Goal: Transaction & Acquisition: Purchase product/service

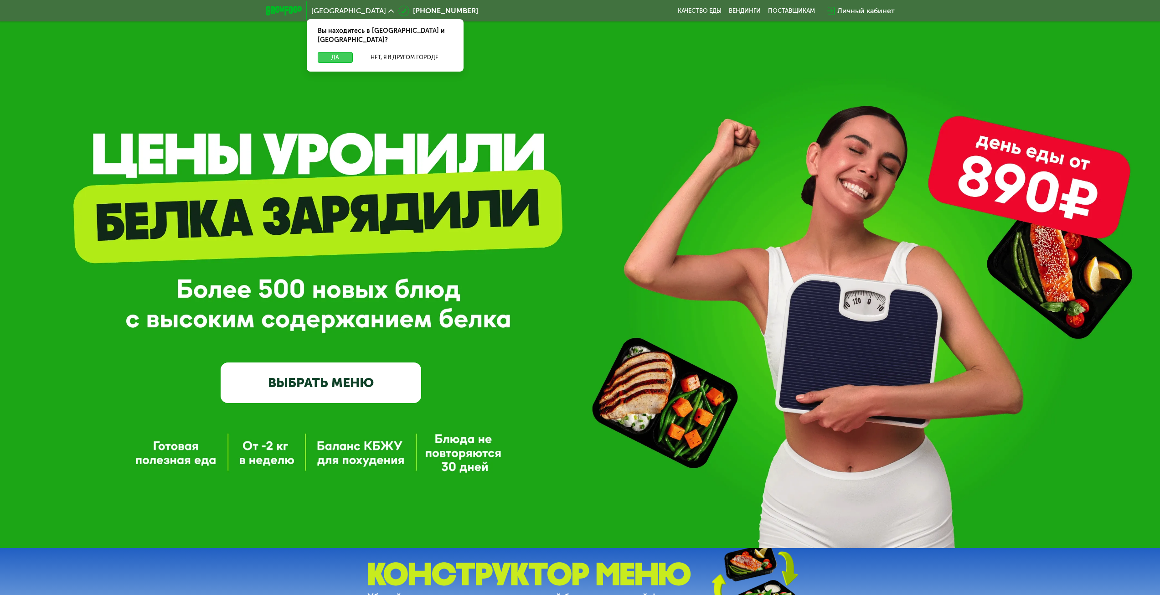
click at [326, 52] on button "Да" at bounding box center [335, 57] width 35 height 11
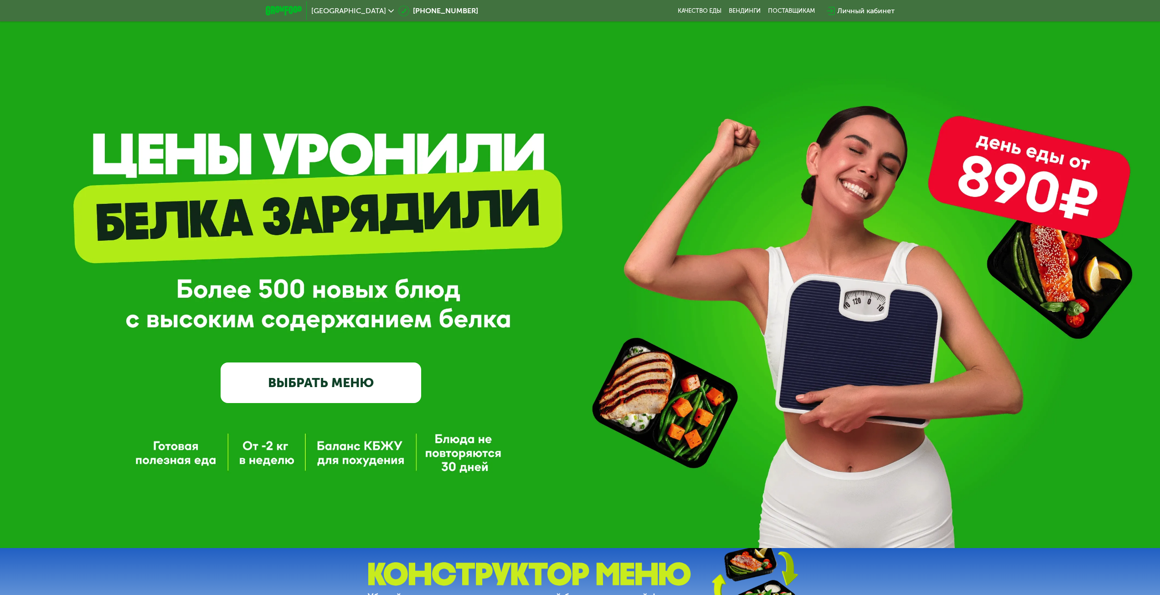
click at [365, 378] on link "ВЫБРАТЬ МЕНЮ" at bounding box center [321, 382] width 200 height 40
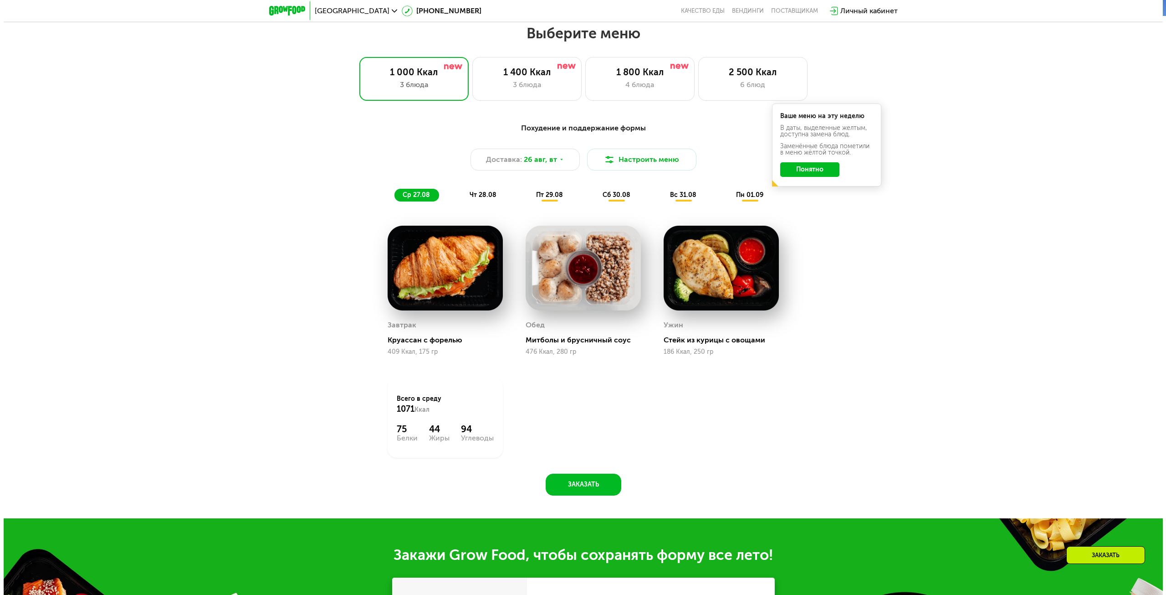
scroll to position [630, 0]
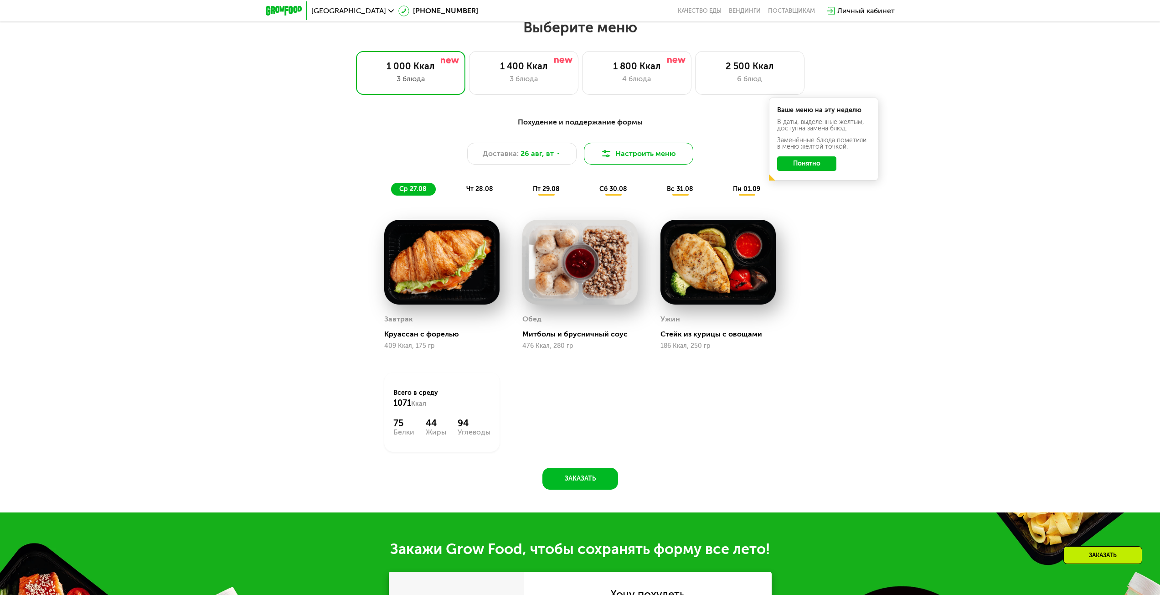
click at [627, 157] on button "Настроить меню" at bounding box center [638, 154] width 109 height 22
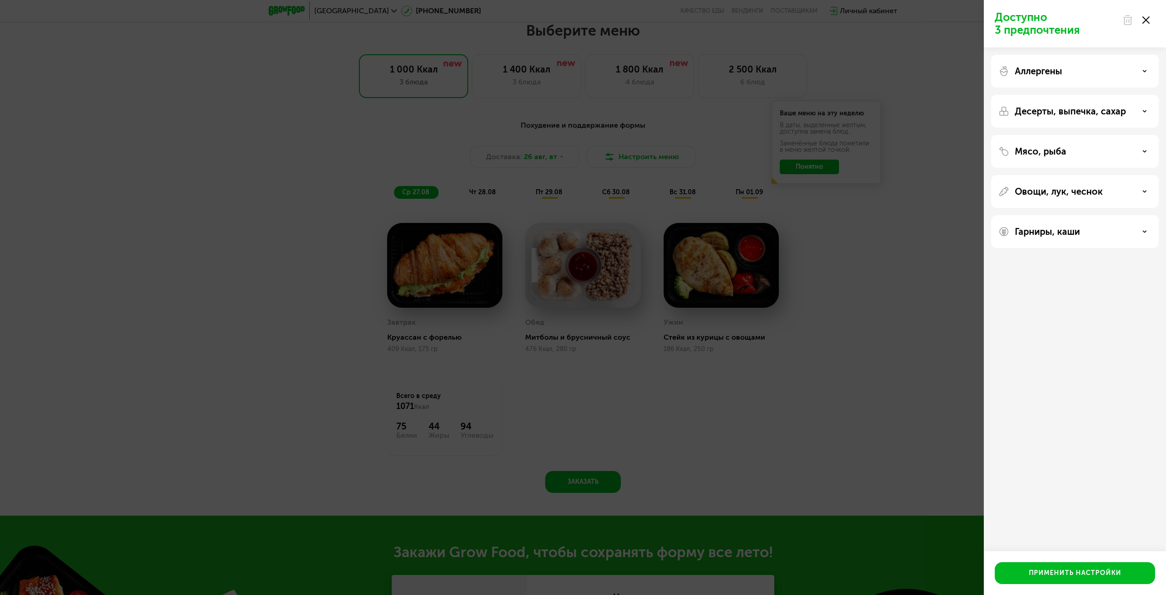
click at [1076, 190] on p "Овощи, лук, чеснок" at bounding box center [1059, 191] width 88 height 11
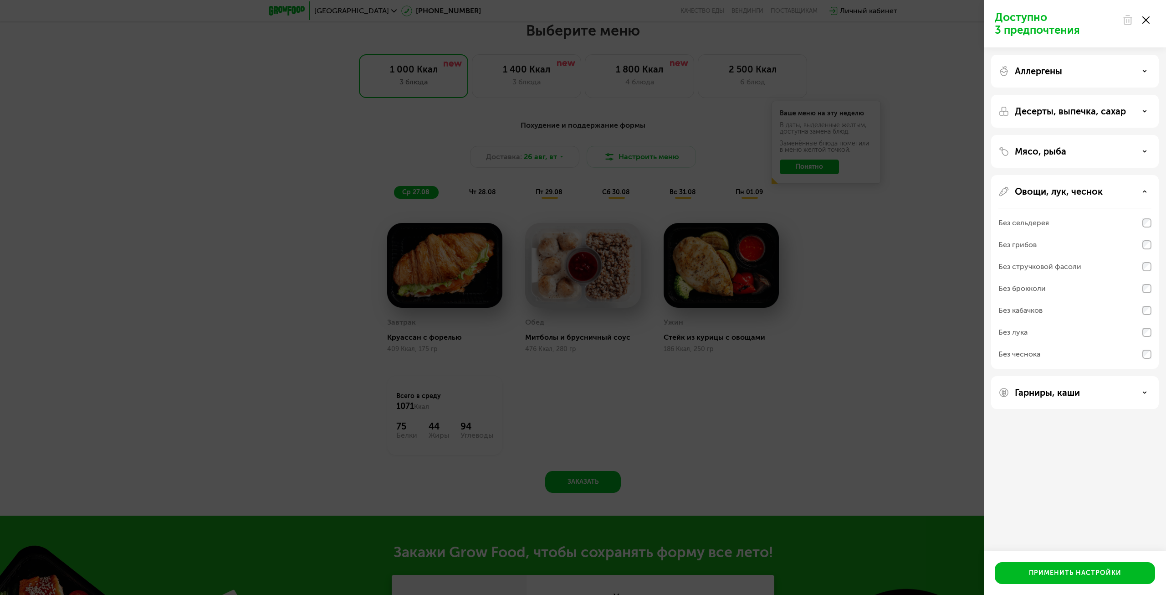
click at [1092, 392] on div "Гарниры, каши" at bounding box center [1075, 392] width 153 height 11
click at [1035, 109] on p "Десерты, выпечка, сахар" at bounding box center [1070, 111] width 111 height 11
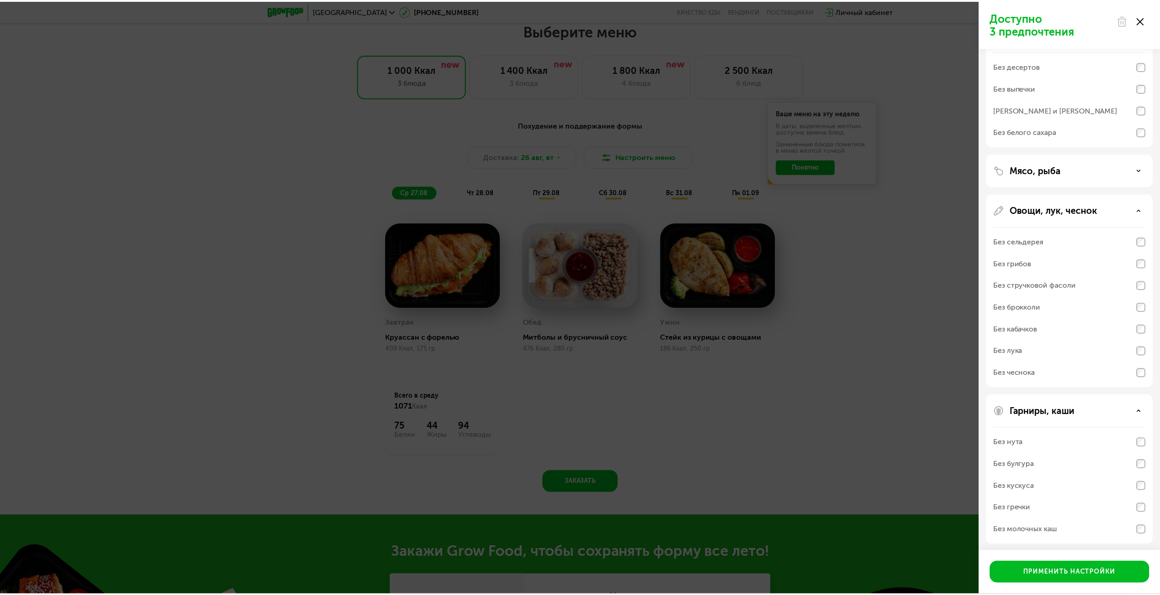
scroll to position [79, 0]
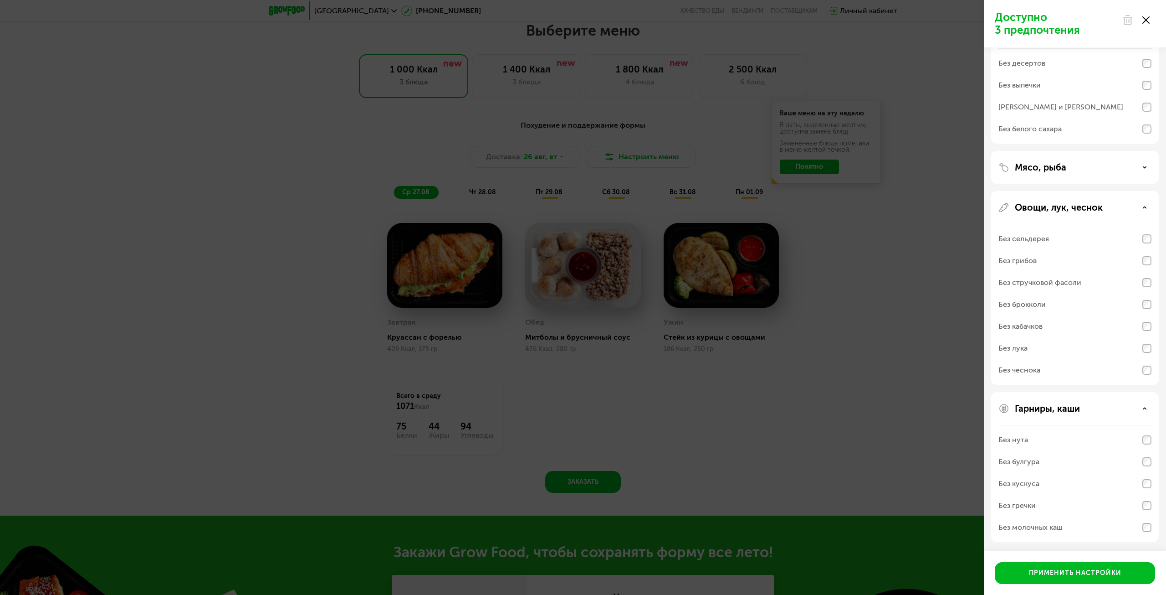
click at [846, 255] on div "Доступно 3 предпочтения Аллергены Десерты, выпечка, сахар Без десертов Без выпе…" at bounding box center [583, 297] width 1166 height 595
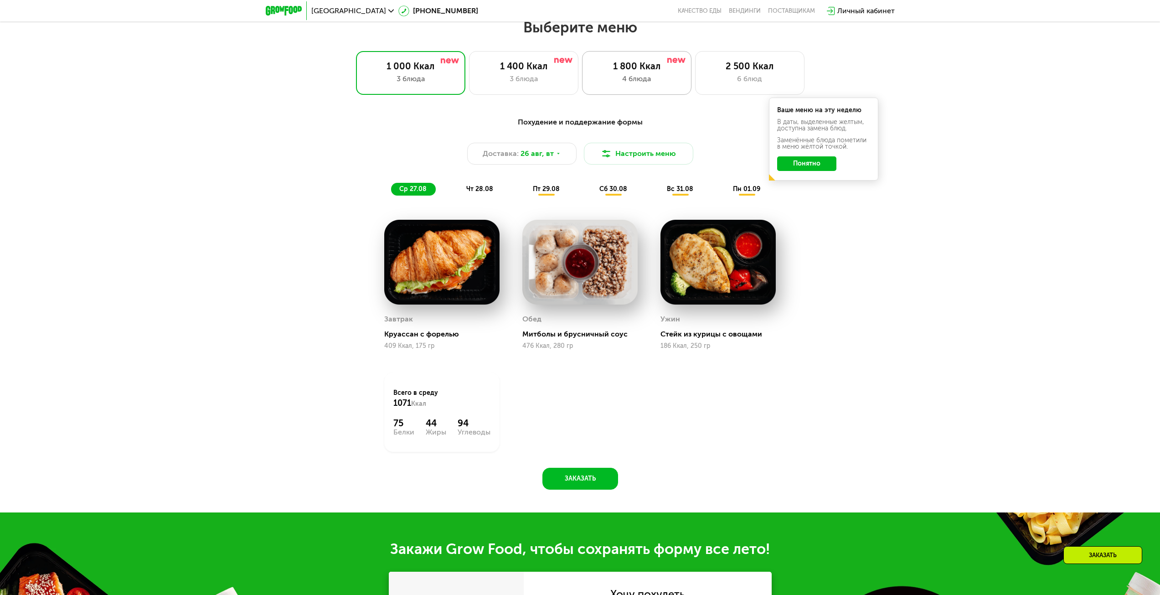
click at [644, 78] on div "4 блюда" at bounding box center [636, 78] width 90 height 11
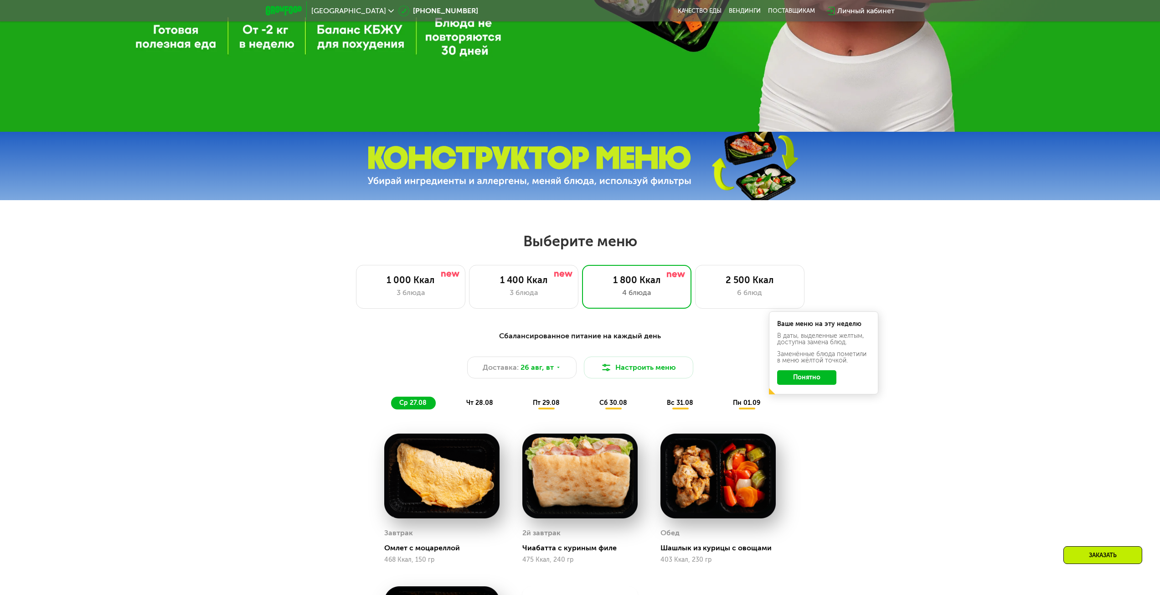
scroll to position [493, 0]
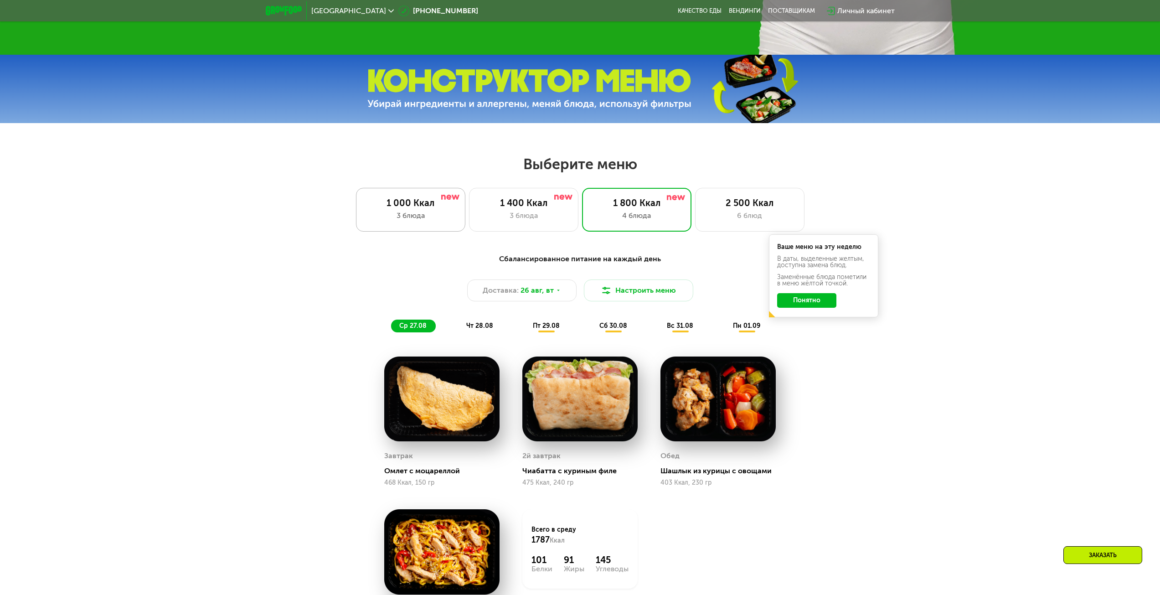
click at [406, 203] on div "1 000 Ккал" at bounding box center [410, 202] width 90 height 11
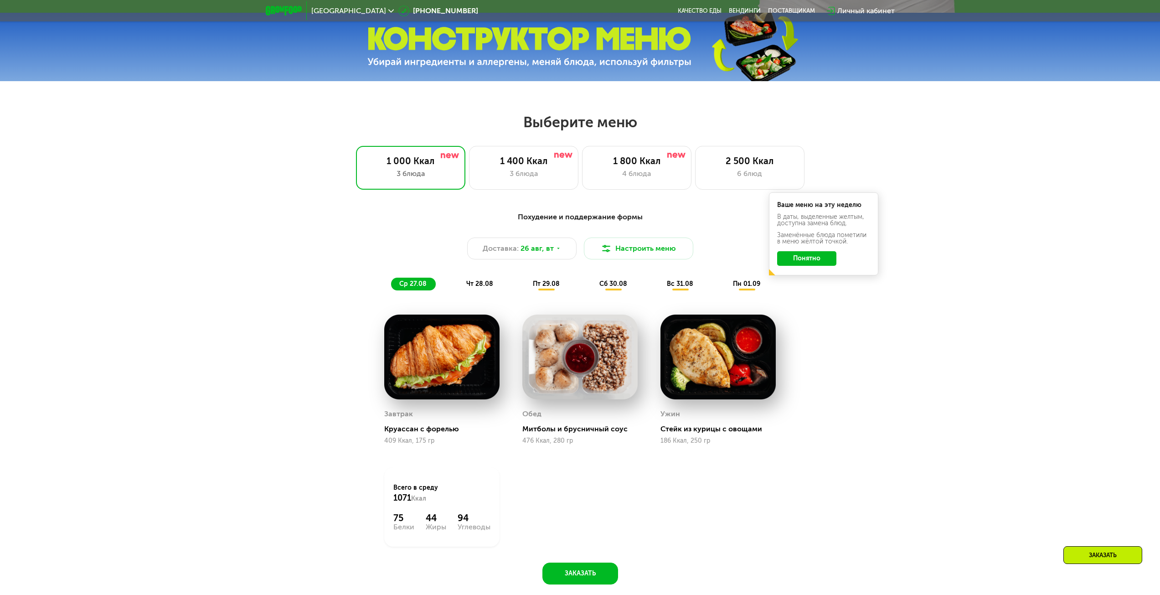
scroll to position [539, 0]
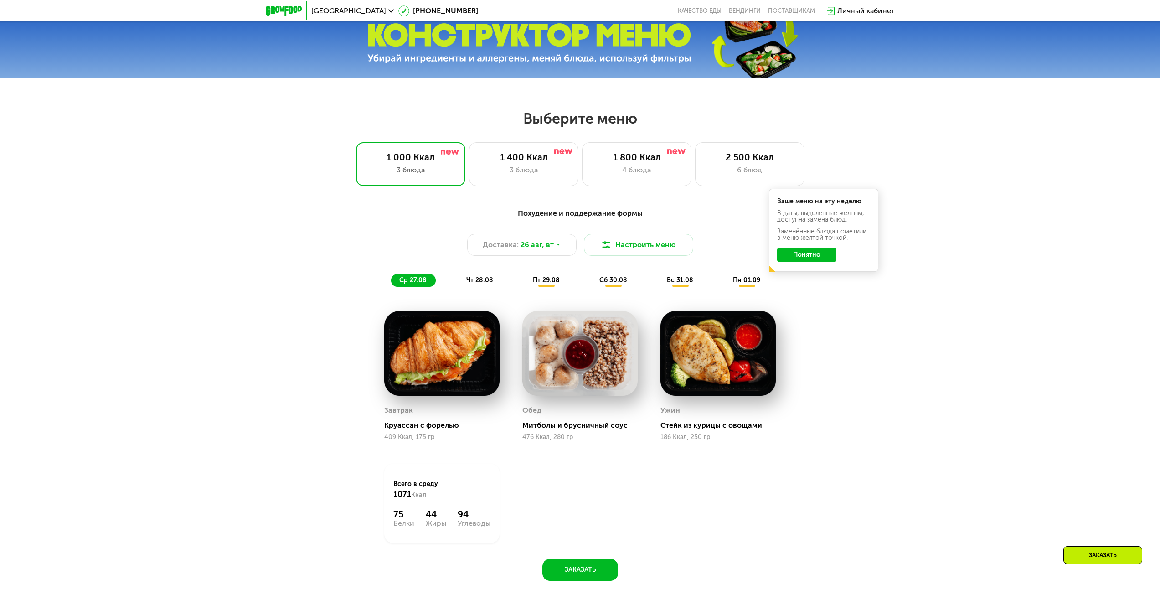
click at [476, 284] on span "чт 28.08" at bounding box center [479, 280] width 27 height 8
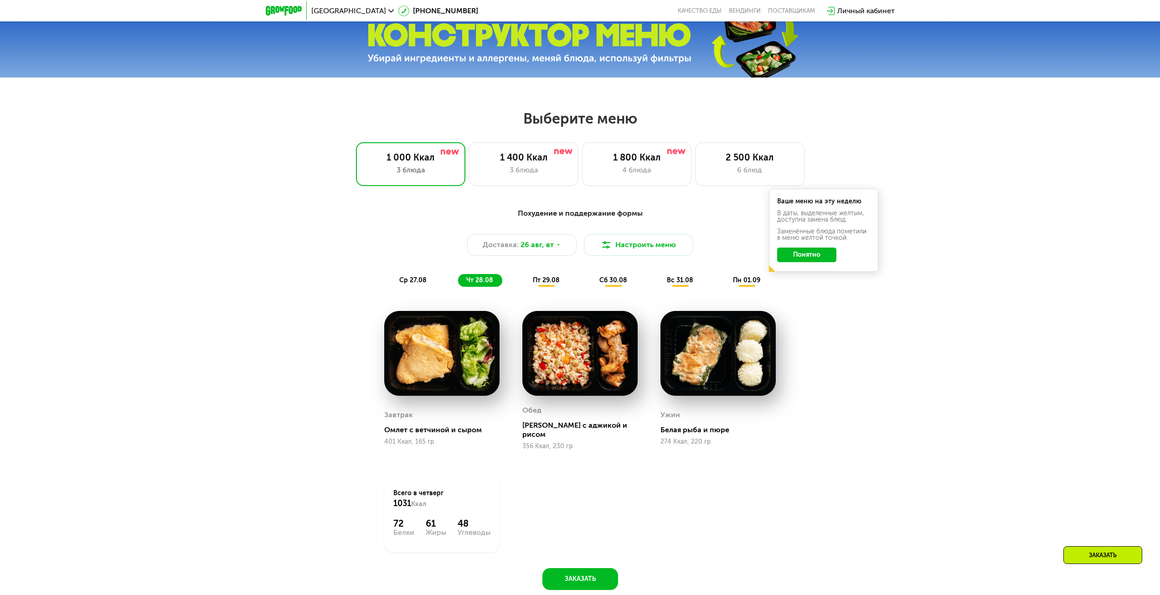
click at [557, 283] on span "пт 29.08" at bounding box center [546, 280] width 27 height 8
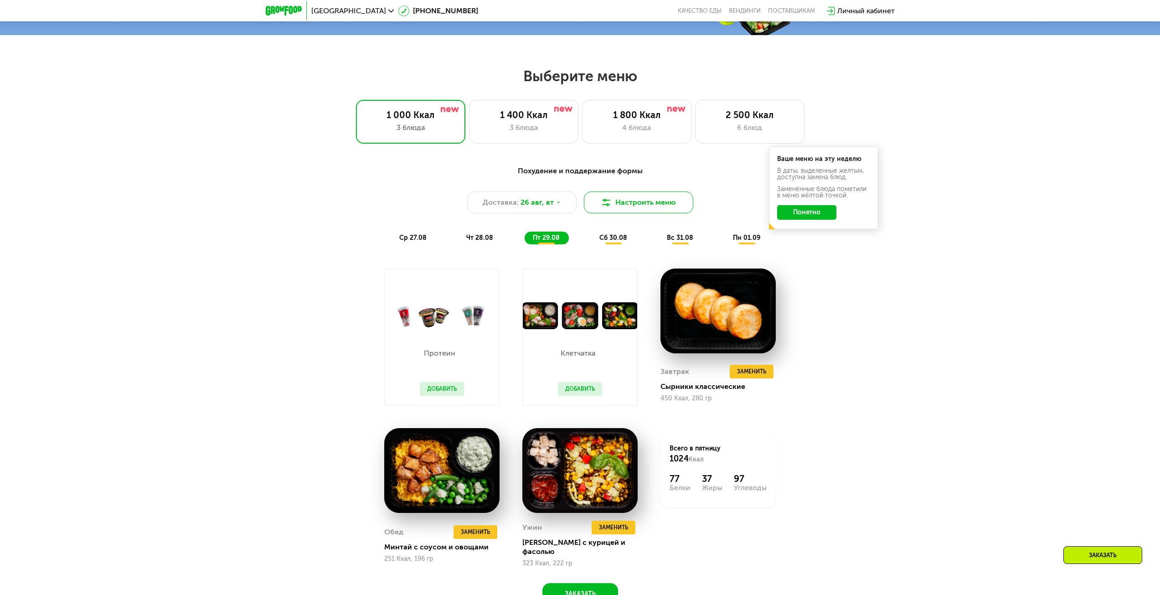
scroll to position [584, 0]
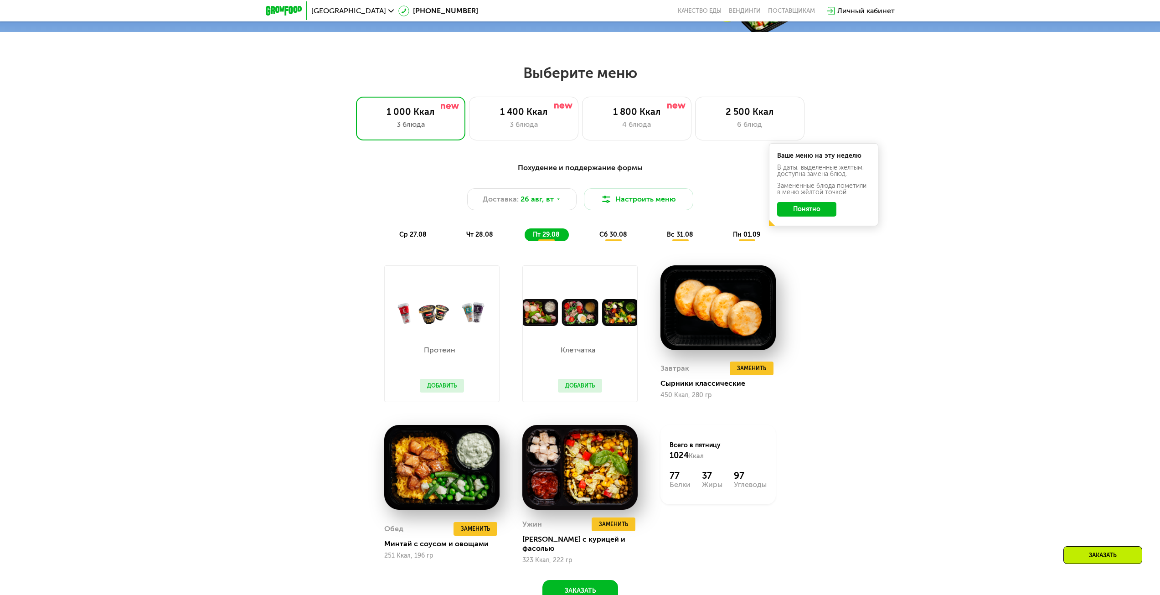
click at [620, 234] on span "сб 30.08" at bounding box center [613, 235] width 28 height 8
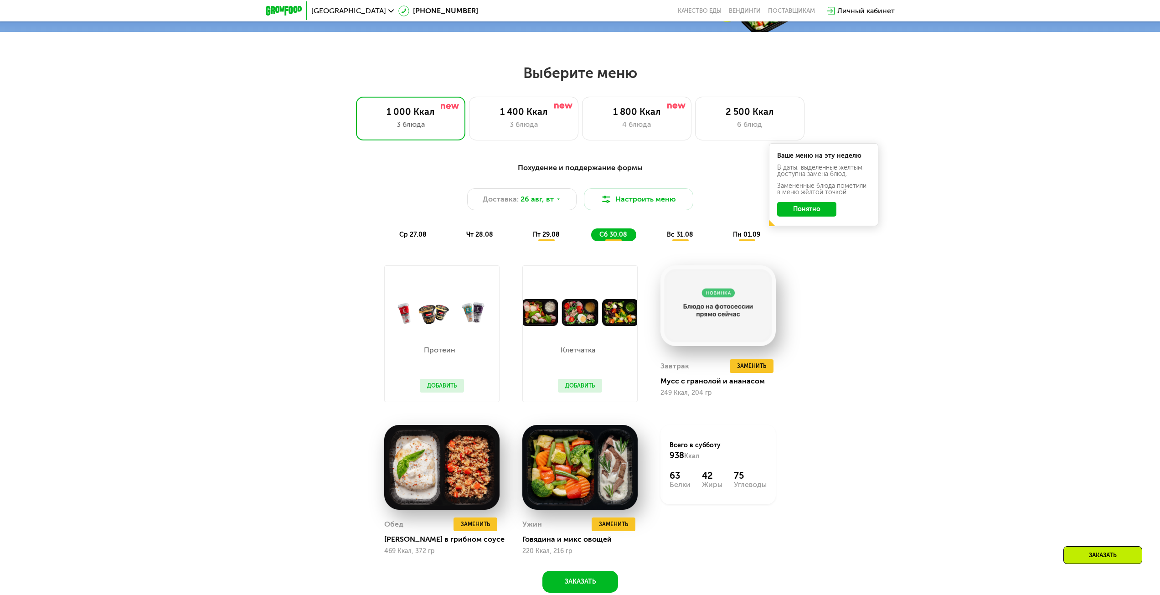
click at [676, 238] on span "вс 31.08" at bounding box center [680, 235] width 26 height 8
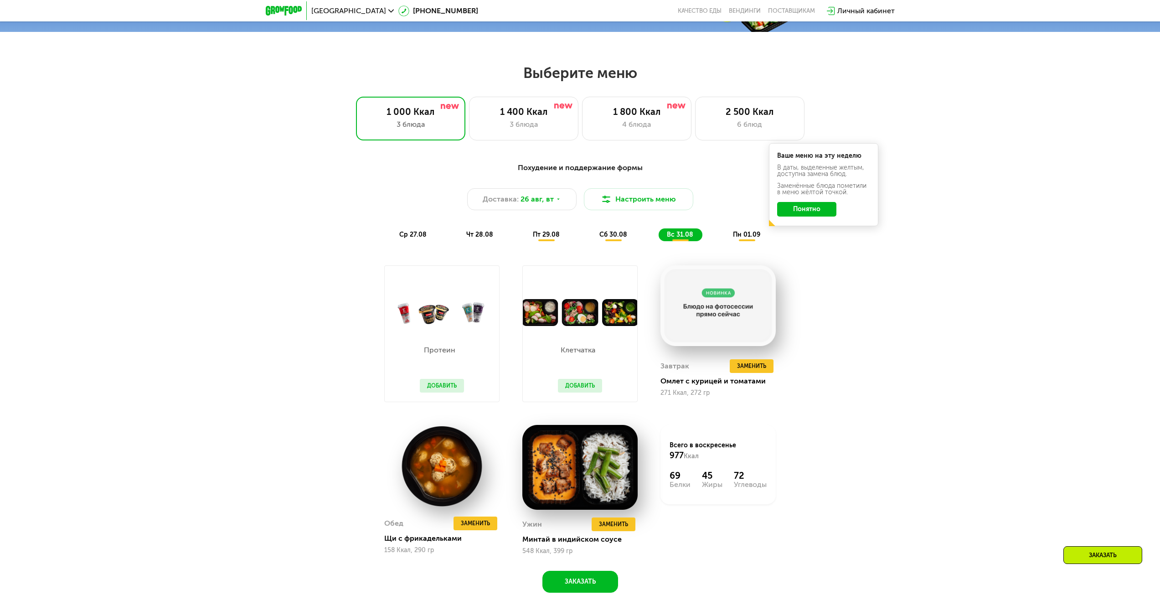
click at [756, 235] on span "пн 01.09" at bounding box center [746, 235] width 27 height 8
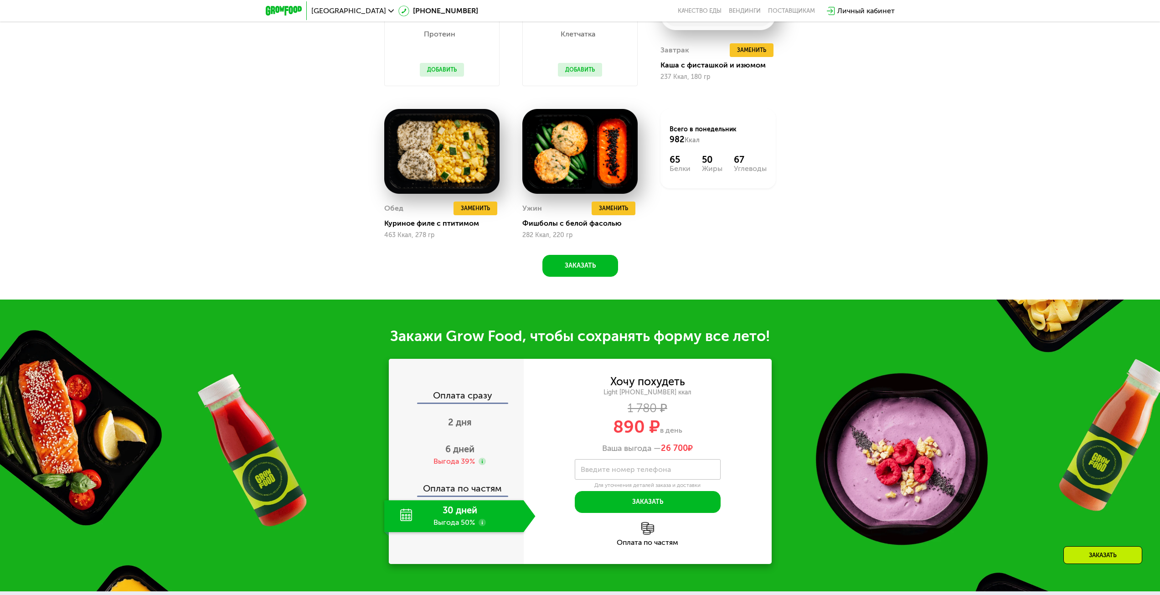
scroll to position [903, 0]
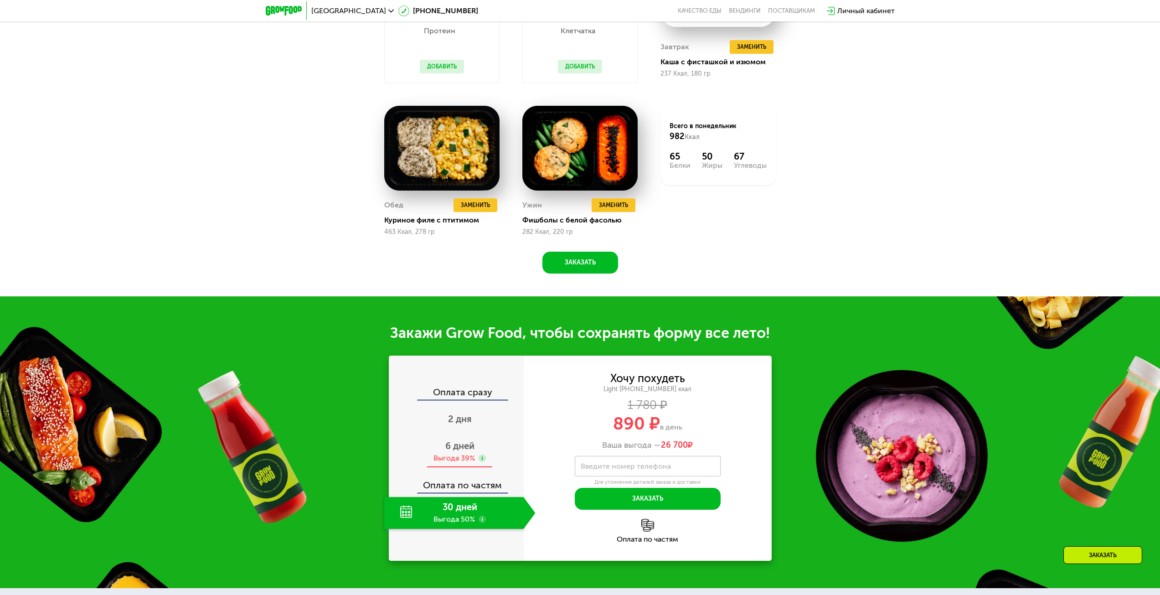
click at [450, 451] on span "6 дней" at bounding box center [459, 445] width 29 height 11
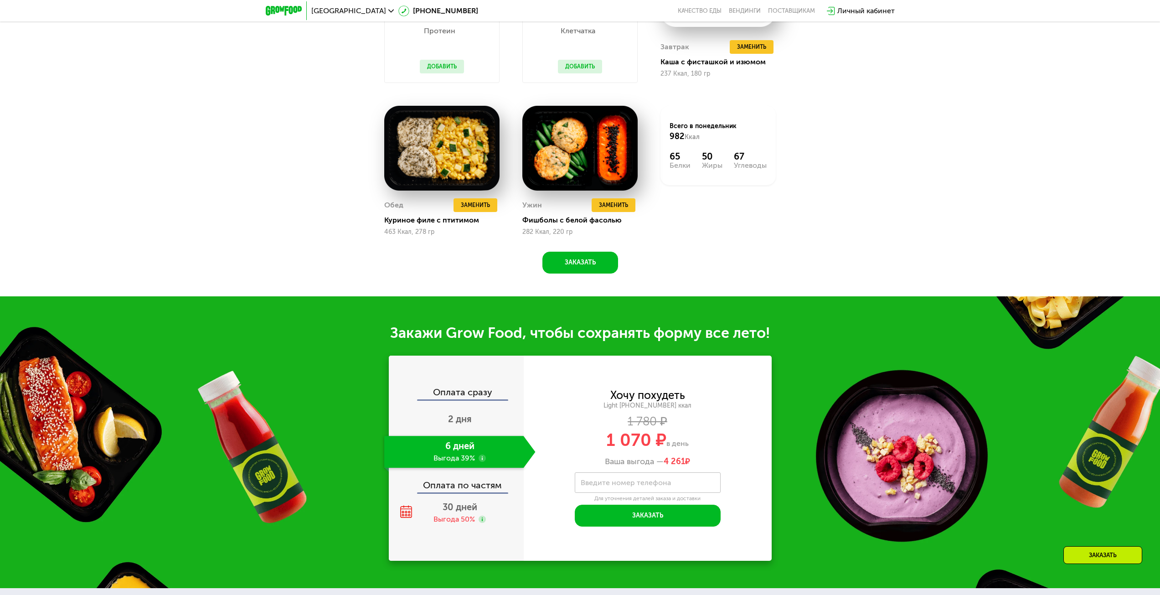
click at [443, 448] on div "6 дней Выгода 39%" at bounding box center [453, 452] width 139 height 32
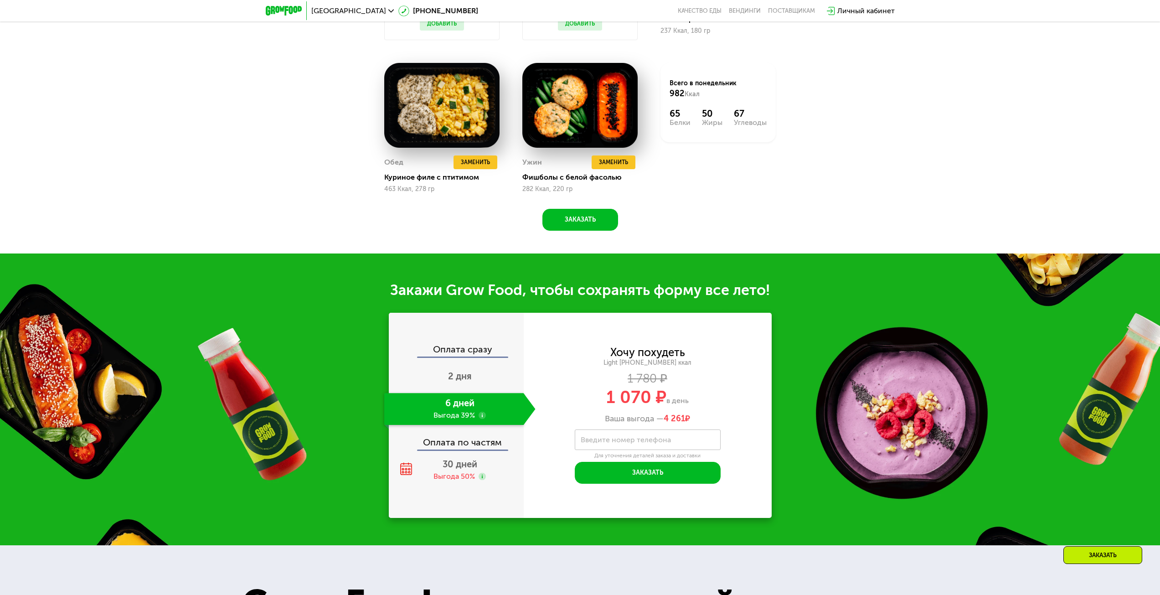
scroll to position [949, 0]
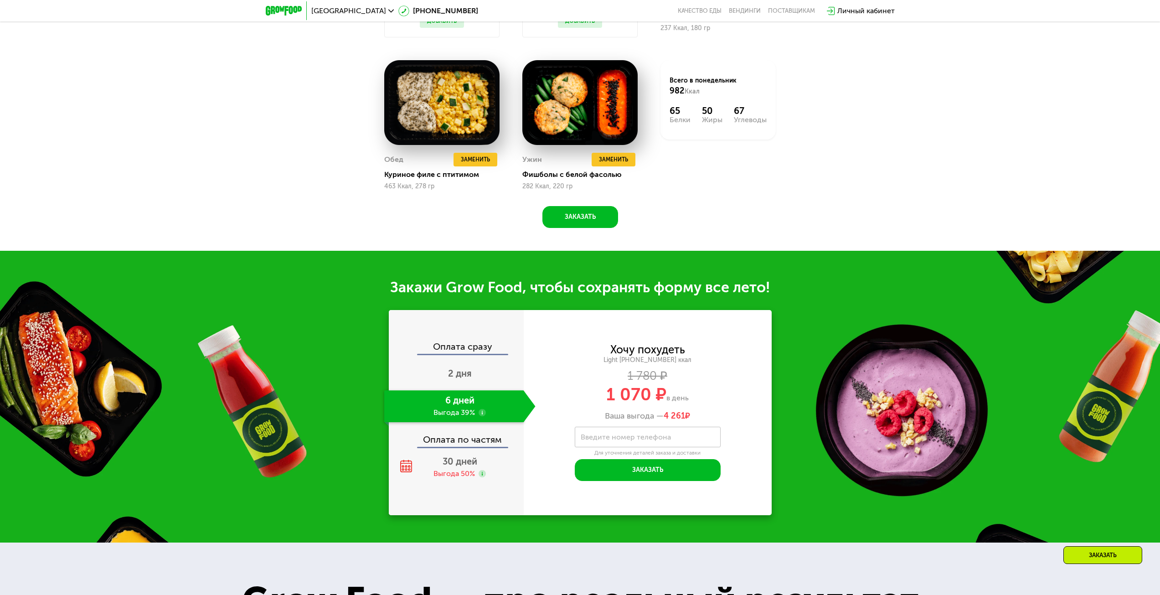
click at [478, 416] on div "6 дней Выгода 39%" at bounding box center [453, 406] width 139 height 32
click at [481, 416] on use at bounding box center [481, 412] width 7 height 7
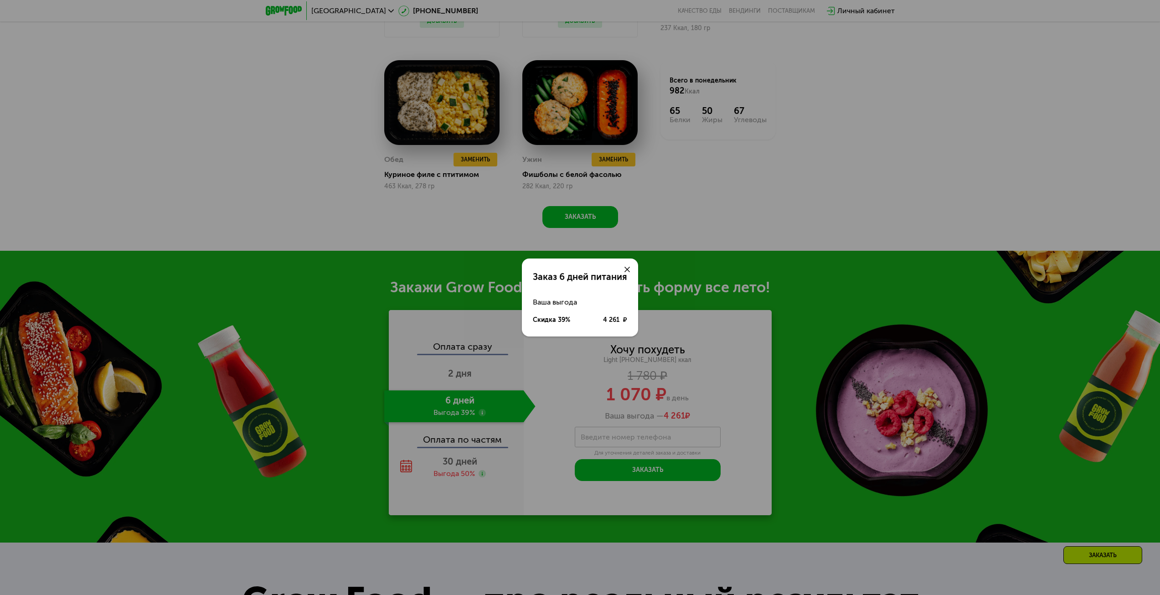
click at [630, 268] on icon at bounding box center [626, 269] width 5 height 5
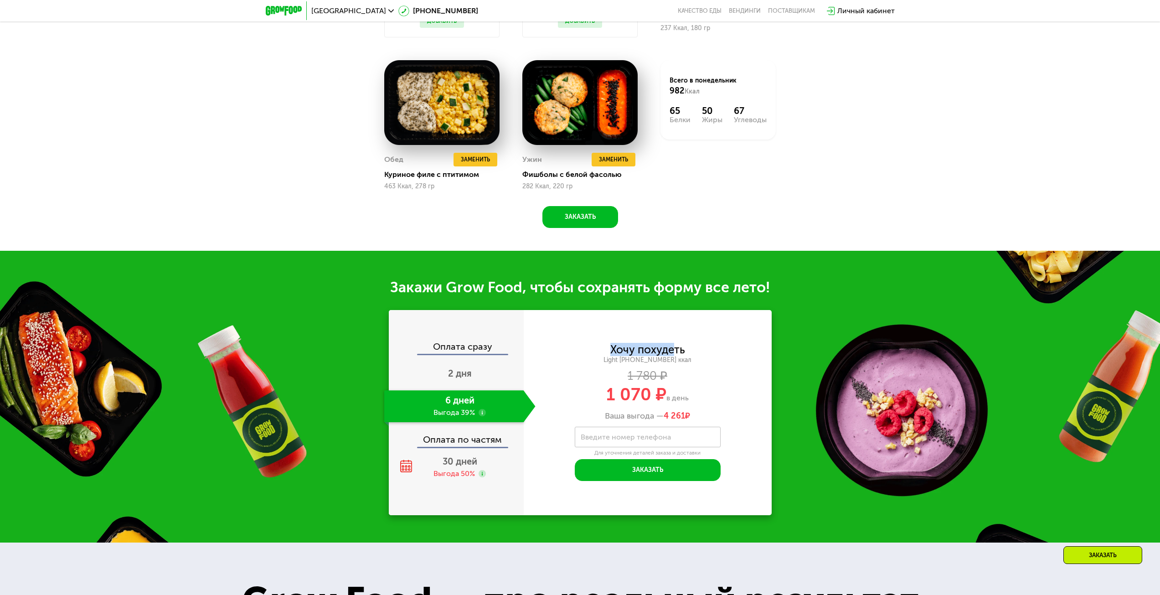
drag, startPoint x: 610, startPoint y: 351, endPoint x: 687, endPoint y: 382, distance: 83.0
click at [672, 354] on div "Хочу похудеть" at bounding box center [647, 349] width 75 height 10
click at [696, 395] on div "1 070 ₽ в день" at bounding box center [648, 393] width 248 height 17
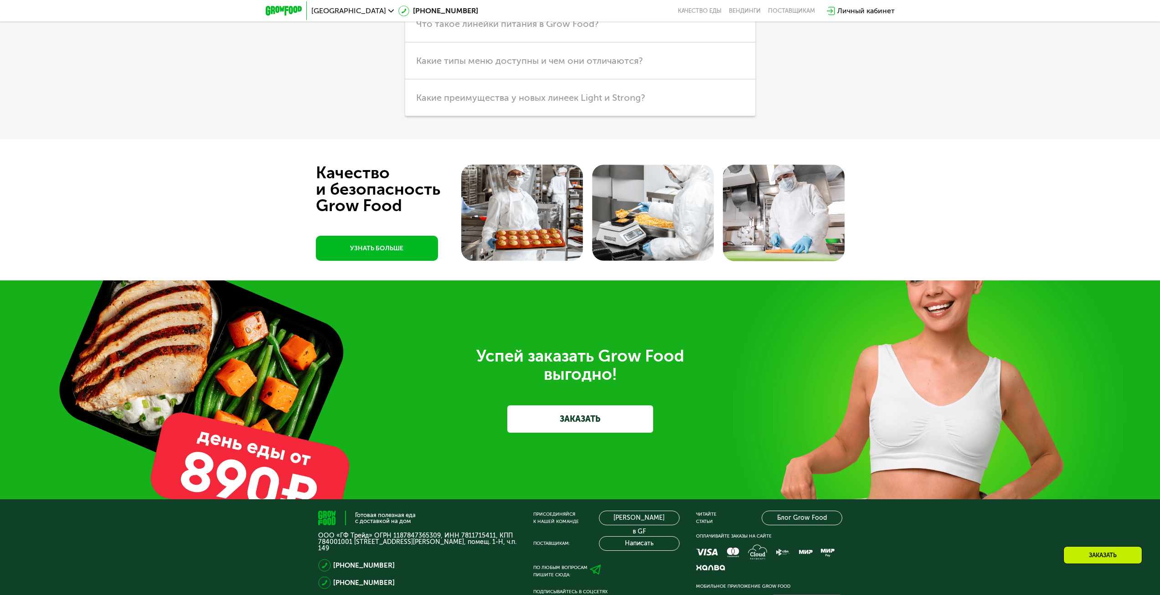
scroll to position [2999, 0]
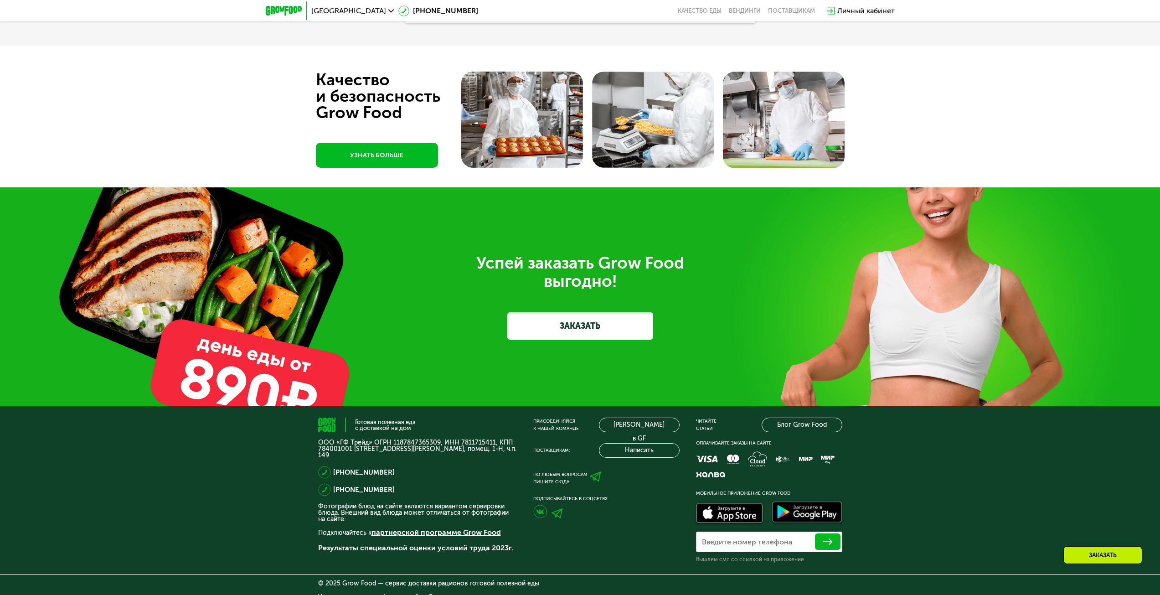
click at [634, 329] on link "ЗАКАЗАТЬ" at bounding box center [580, 325] width 146 height 27
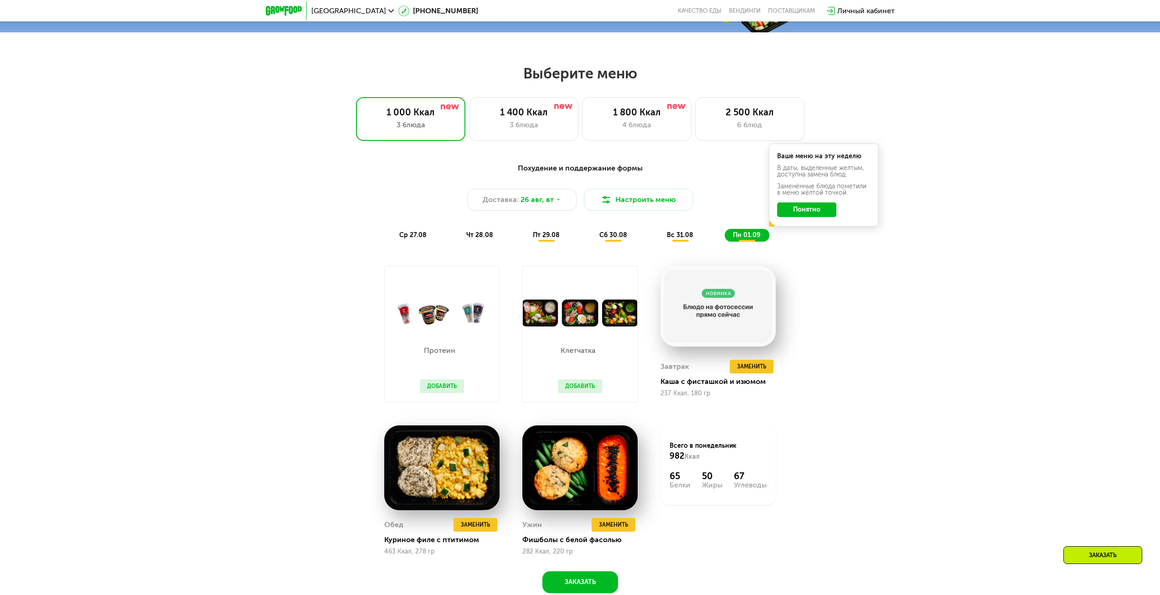
scroll to position [543, 0]
